Goal: Transaction & Acquisition: Purchase product/service

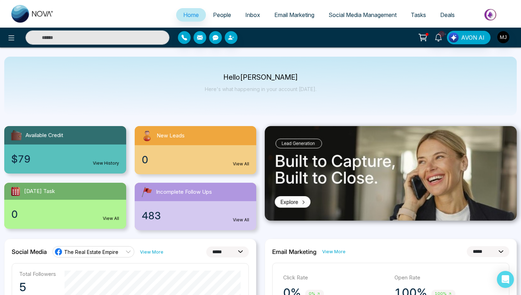
select select "*"
click at [13, 36] on icon at bounding box center [11, 38] width 9 height 9
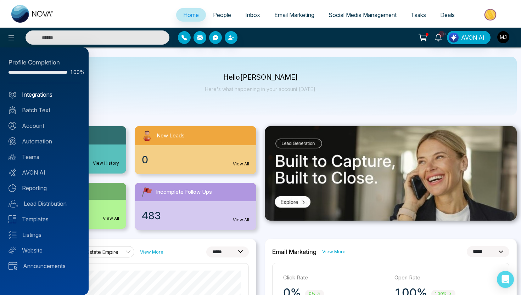
click at [35, 95] on link "Integrations" at bounding box center [45, 94] width 72 height 9
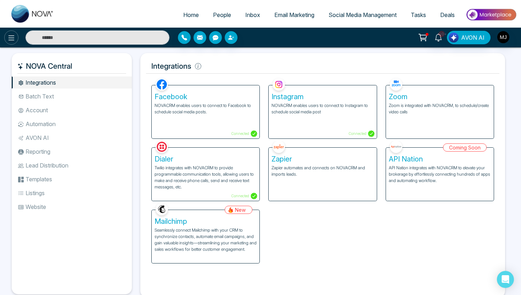
click at [13, 37] on icon at bounding box center [11, 38] width 9 height 9
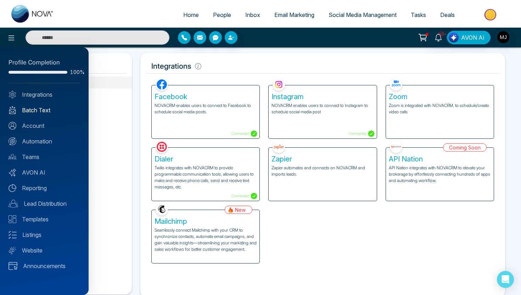
click at [48, 112] on link "Batch Text" at bounding box center [45, 110] width 72 height 9
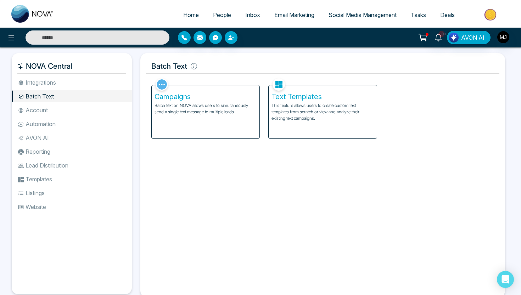
click at [36, 138] on li "AVON AI" at bounding box center [72, 138] width 120 height 12
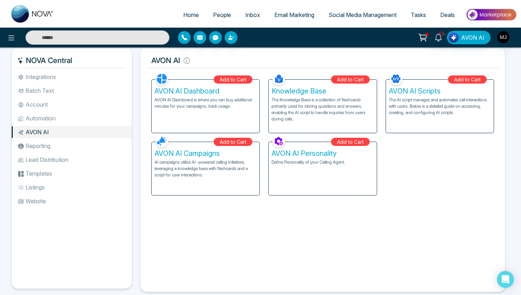
click at [214, 128] on div "AVON AI Dashboard AVON AI Dashboard is where you can buy additional minutes for…" at bounding box center [206, 106] width 108 height 53
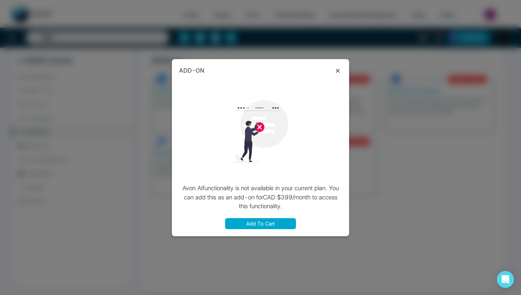
click at [336, 70] on icon at bounding box center [338, 71] width 4 height 4
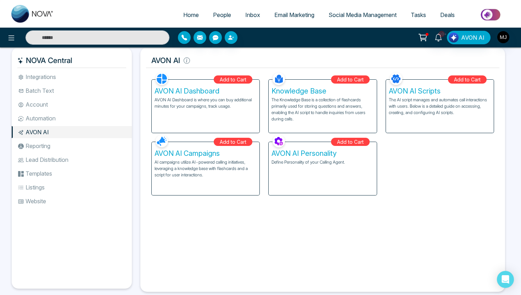
click at [25, 89] on li "Batch Text" at bounding box center [72, 91] width 120 height 12
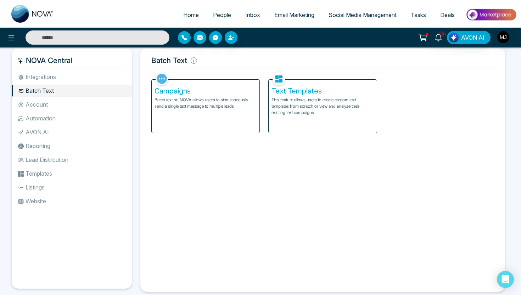
click at [25, 89] on li "Batch Text" at bounding box center [72, 91] width 120 height 12
click at [314, 133] on div "Text Templates This feature allows users to create custom text templates from s…" at bounding box center [322, 106] width 108 height 54
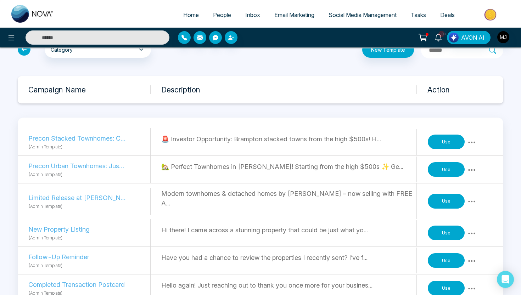
scroll to position [19, 0]
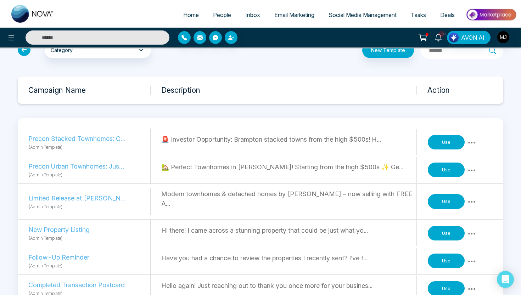
click at [24, 51] on icon at bounding box center [24, 49] width 13 height 13
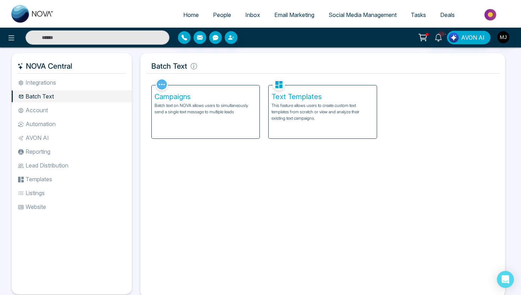
click at [198, 136] on div "Campaigns Batch text on NOVA allows users to simultaneously send a single text …" at bounding box center [206, 111] width 108 height 53
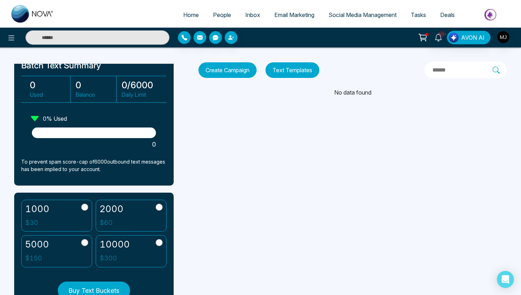
scroll to position [42, 0]
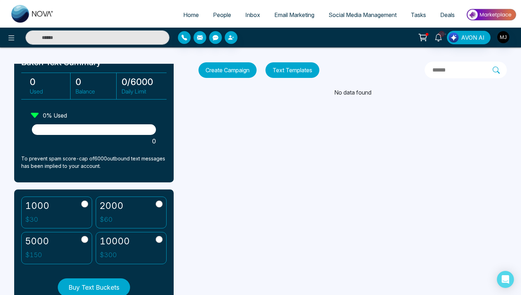
click at [108, 213] on div "2000 $ 60" at bounding box center [112, 213] width 24 height 24
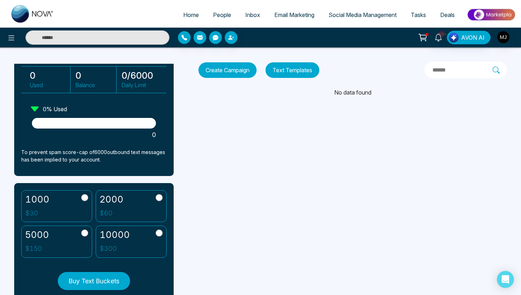
scroll to position [51, 0]
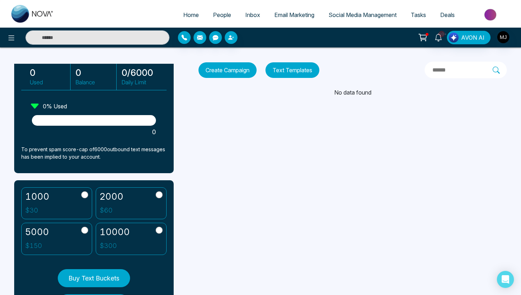
click at [346, 14] on span "Social Media Management" at bounding box center [362, 14] width 68 height 7
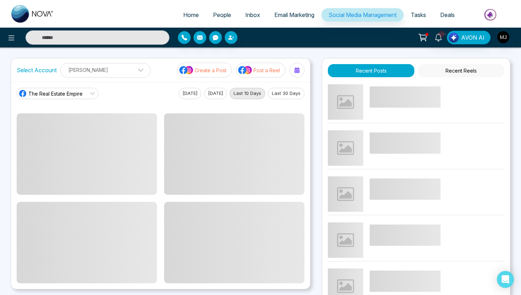
click at [188, 18] on span "Home" at bounding box center [191, 14] width 16 height 7
select select "*"
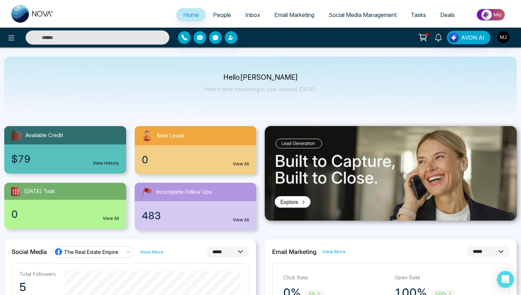
click at [420, 34] on icon at bounding box center [422, 36] width 7 height 5
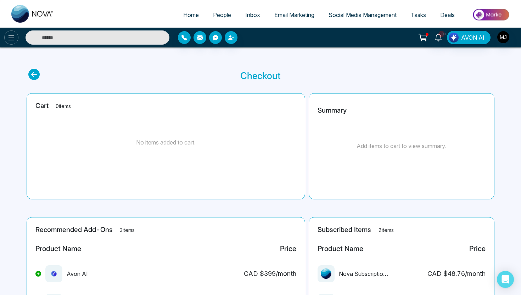
click at [12, 40] on icon at bounding box center [11, 38] width 9 height 9
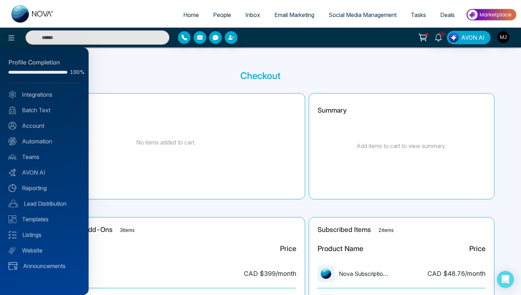
click at [494, 13] on div at bounding box center [260, 147] width 521 height 295
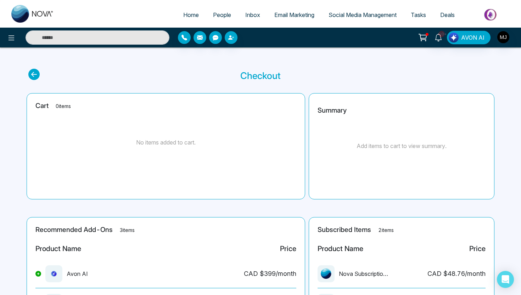
click at [503, 39] on img "button" at bounding box center [503, 37] width 12 height 12
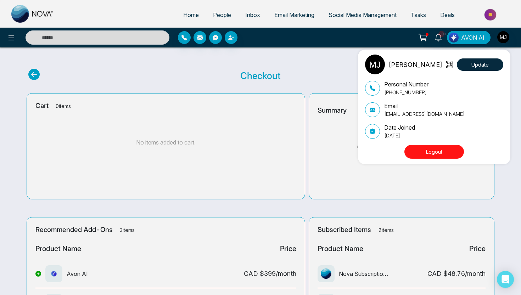
click at [427, 152] on button "Logout" at bounding box center [434, 152] width 60 height 14
